Goal: Task Accomplishment & Management: Complete application form

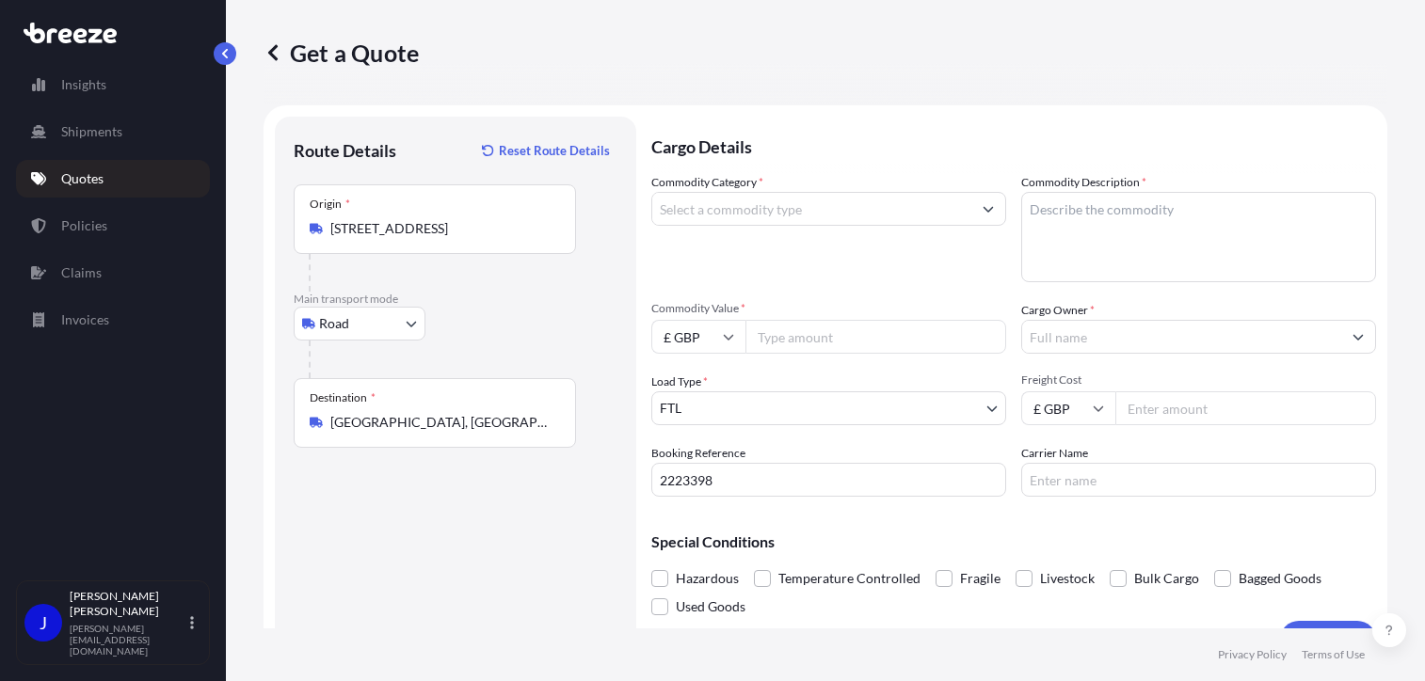
select select "Road"
select select "2"
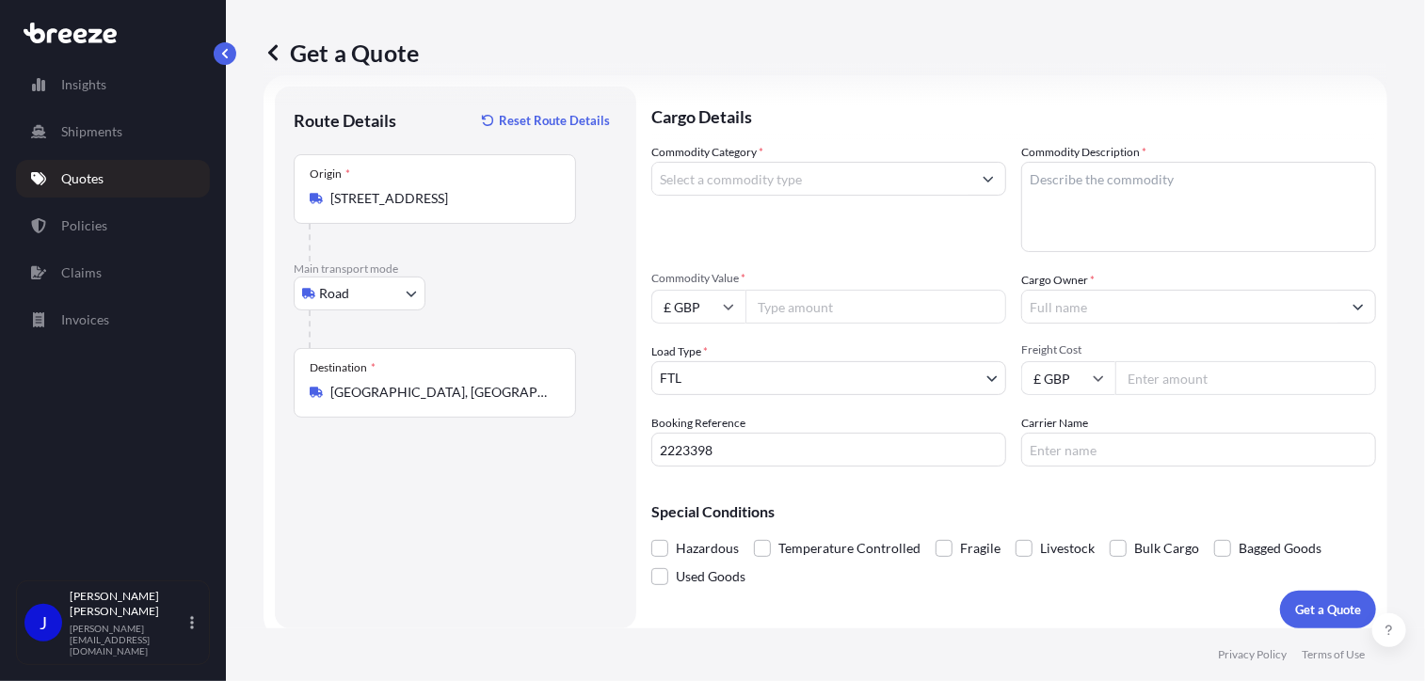
click at [1140, 375] on input "Freight Cost" at bounding box center [1245, 378] width 261 height 34
type input "1500"
click at [1086, 312] on input "Cargo Owner *" at bounding box center [1181, 307] width 319 height 34
click at [1073, 296] on input "Cargo Owner *" at bounding box center [1181, 307] width 319 height 34
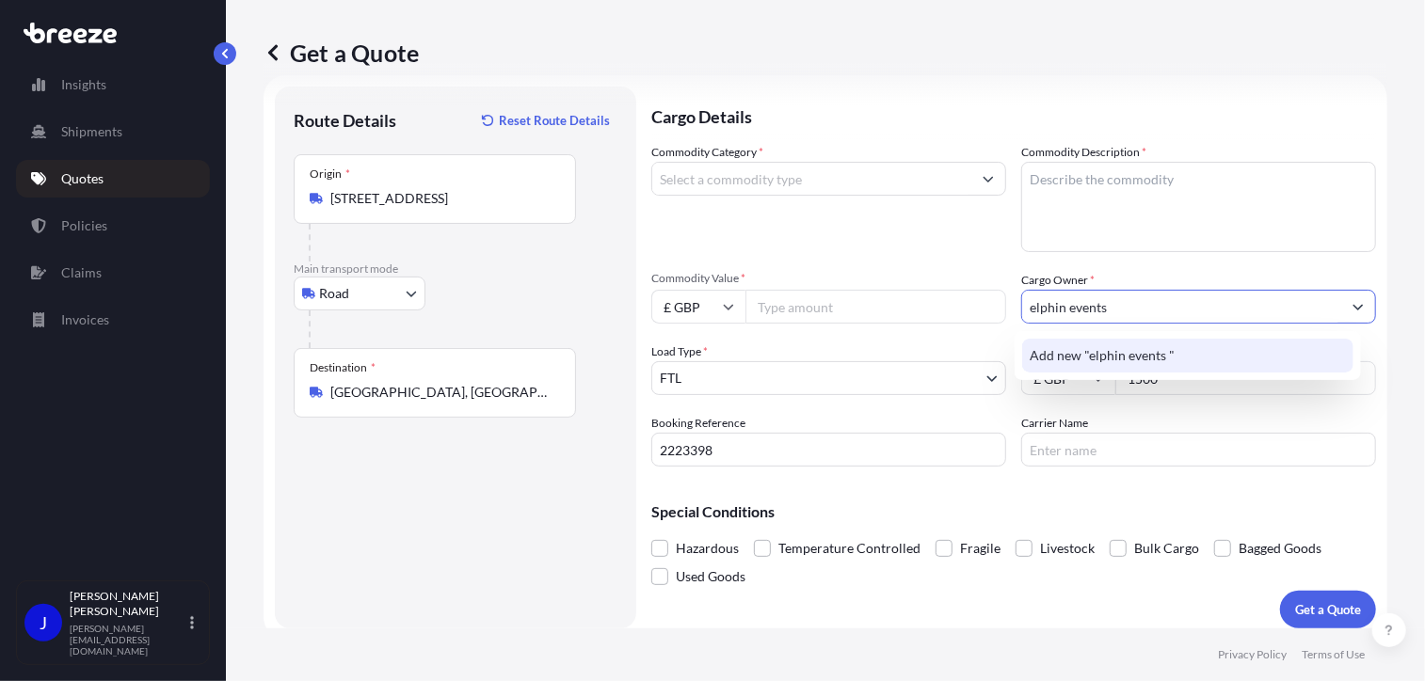
click at [1092, 350] on span "Add new "elphin events "" at bounding box center [1102, 355] width 145 height 19
click at [1027, 307] on input "elphin events" at bounding box center [1181, 307] width 319 height 34
click at [1068, 305] on input "Elphin events" at bounding box center [1181, 307] width 319 height 34
type input "Elphin Events"
click at [1076, 495] on div "Special Conditions Hazardous Temperature Controlled Fragile Livestock Bulk Carg…" at bounding box center [1013, 536] width 725 height 109
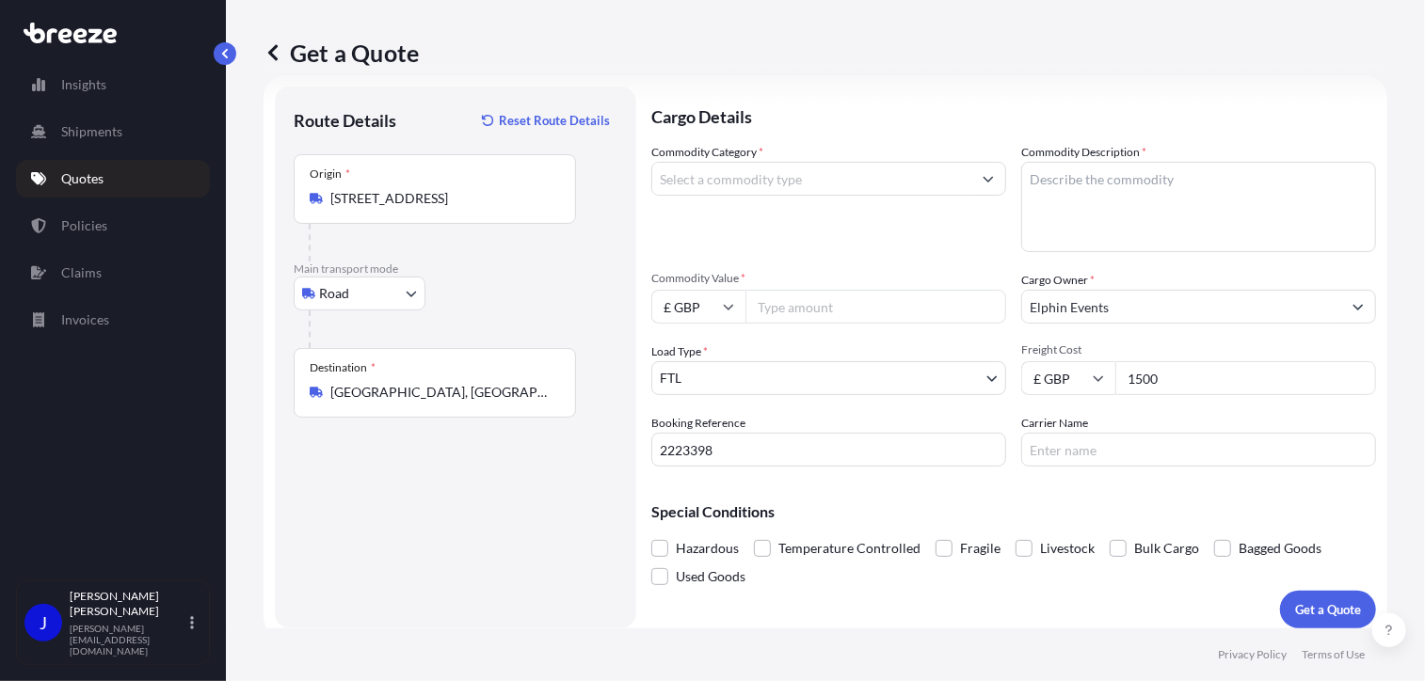
click at [789, 301] on input "Commodity Value *" at bounding box center [875, 307] width 261 height 34
type input "40000"
click at [814, 261] on div "Commodity Category * Commodity Description * Commodity Value * £ GBP 40000 Carg…" at bounding box center [1013, 305] width 725 height 324
click at [919, 517] on p "Special Conditions" at bounding box center [1013, 511] width 725 height 15
click at [1324, 623] on button "Get a Quote" at bounding box center [1328, 610] width 96 height 38
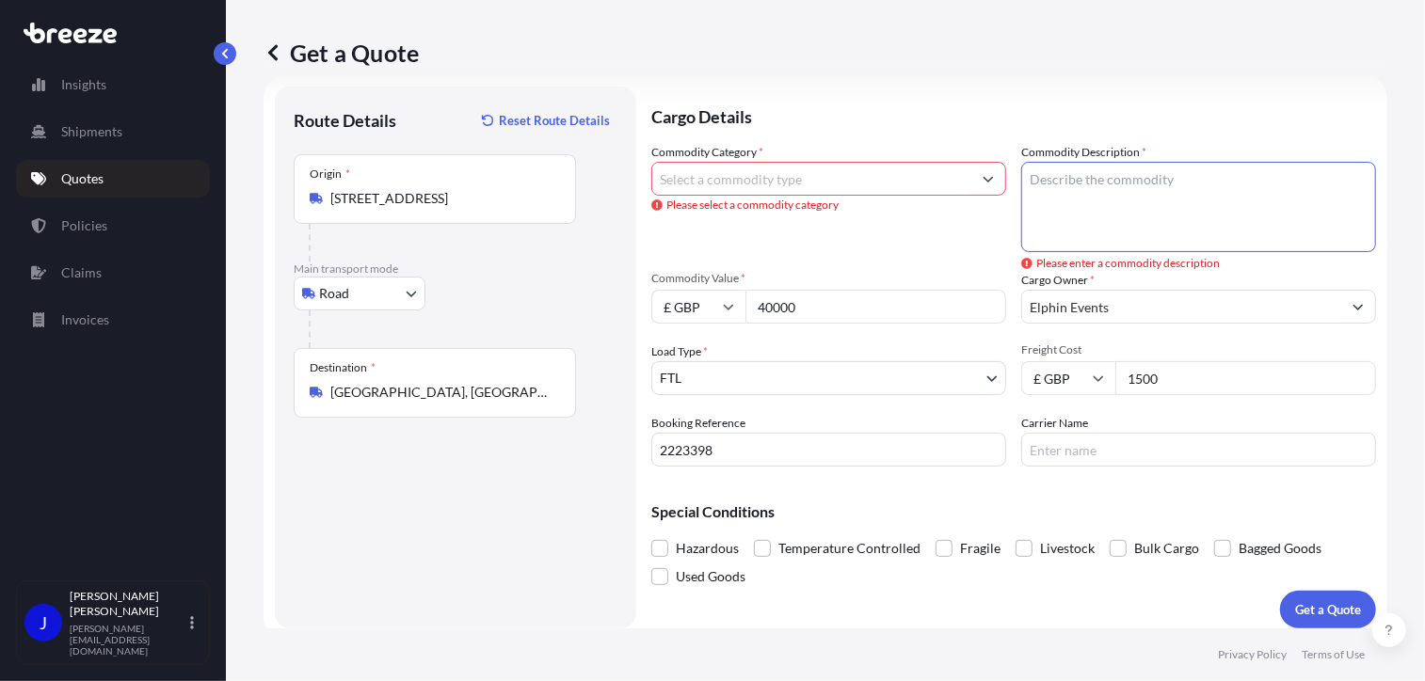
paste textarea "Wooden Plinth"
click at [1144, 177] on textarea "Wooden Plinth x2" at bounding box center [1198, 207] width 355 height 90
paste textarea "Prop ‘Alien Earth’ (tv show) egg"
click at [1320, 181] on textarea "Wooden Plinth x2, Prop ‘Alien Earth’ (tv show) egg" at bounding box center [1198, 207] width 355 height 90
paste textarea "Acrylic cover for above"
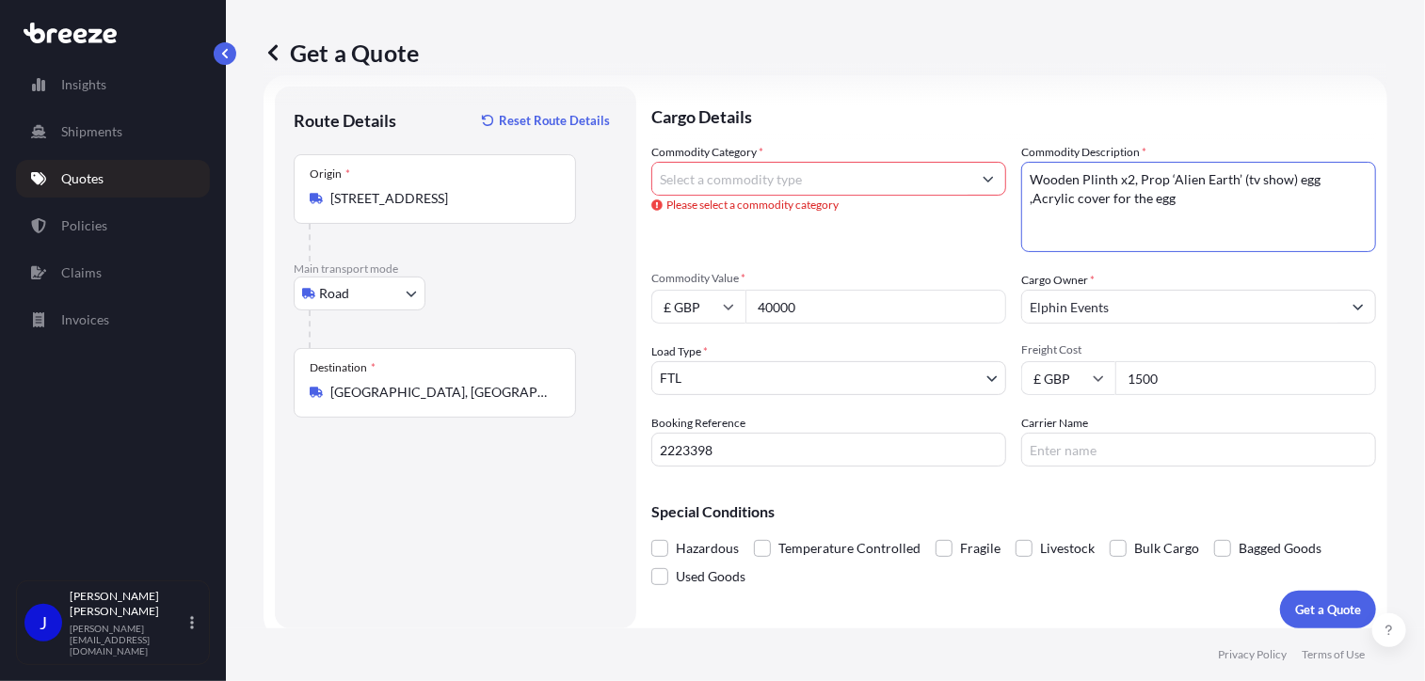
click at [1144, 204] on textarea "Wooden Plinth x2, Prop ‘Alien Earth’ (tv show) egg ,Acrylic cover for the egg" at bounding box center [1198, 207] width 355 height 90
paste textarea "Prop ‘Alien Earth’ (tv show) crate"
type textarea "Wooden Plinth x2, Prop ‘Alien Earth’ (tv show) egg ,Acrylic cover for the egg, …"
click at [941, 184] on input "Commodity Category *" at bounding box center [811, 179] width 319 height 34
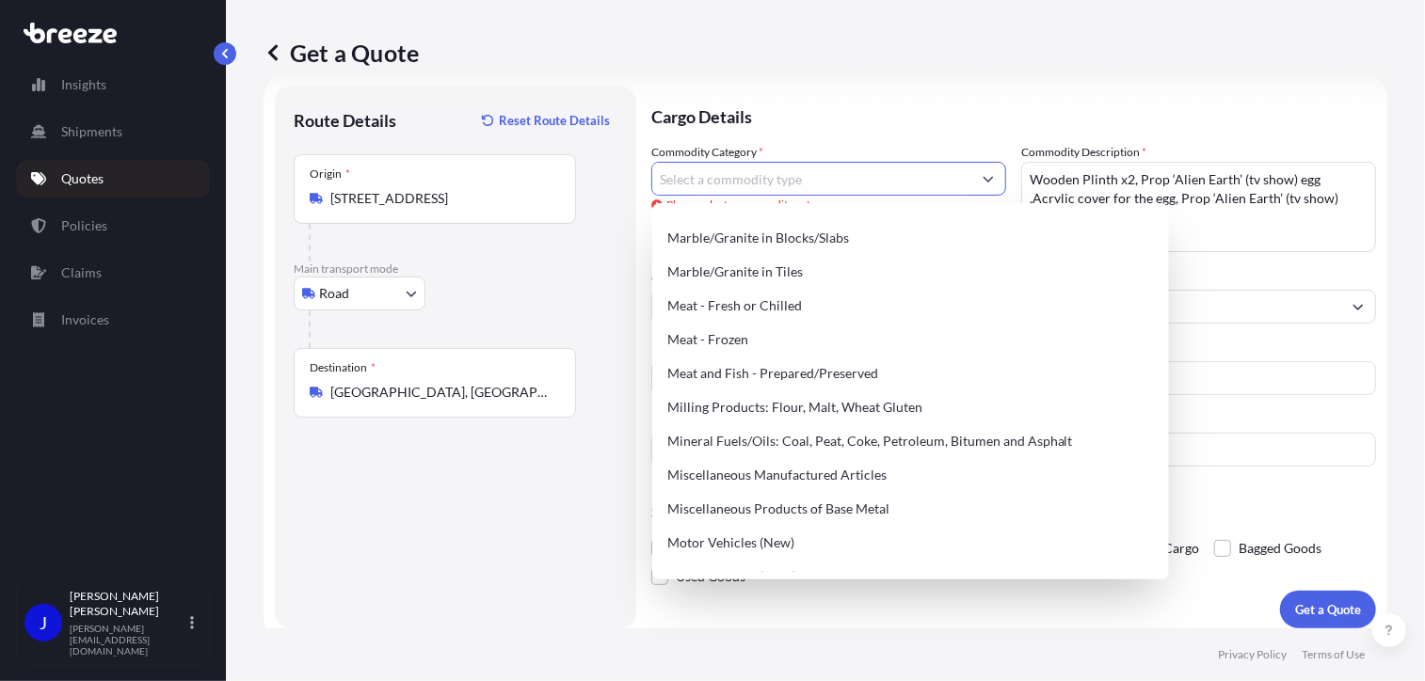
scroll to position [2396, 0]
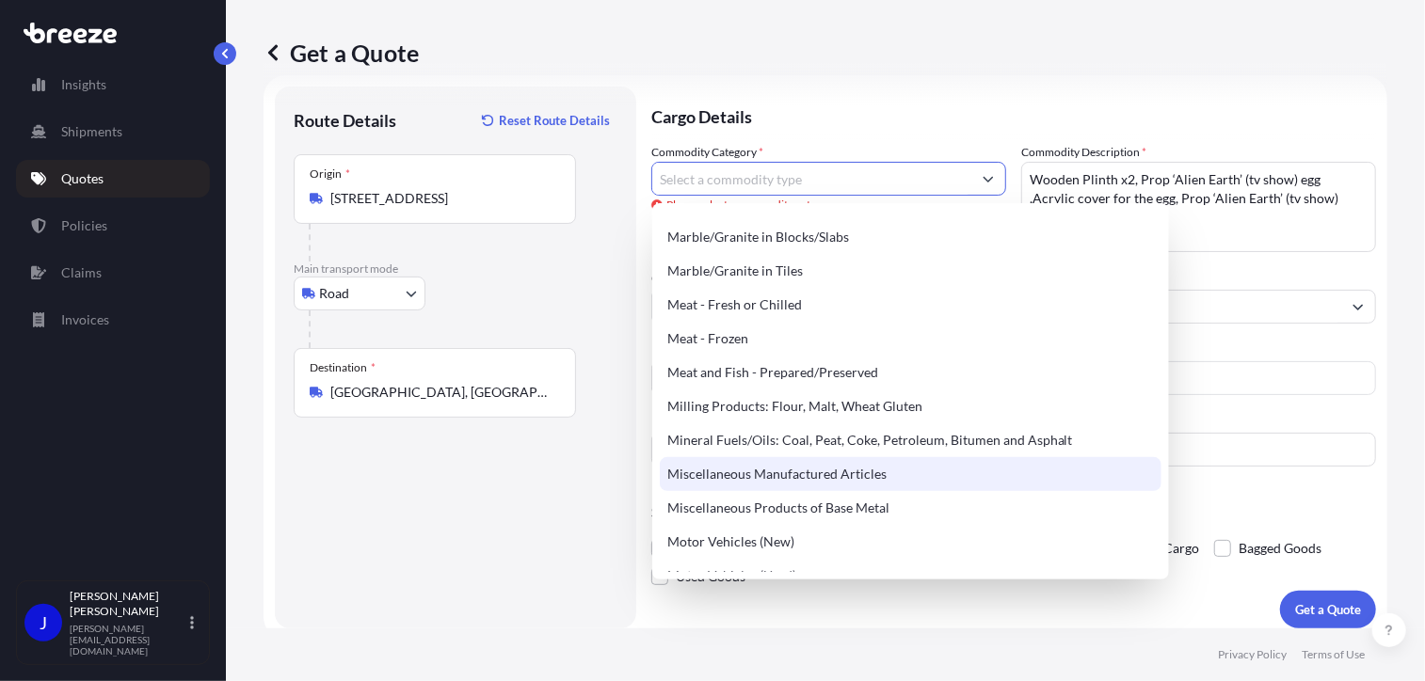
click at [920, 482] on div "Miscellaneous Manufactured Articles" at bounding box center [911, 474] width 502 height 34
type input "Miscellaneous Manufactured Articles"
